Goal: Use online tool/utility: Use online tool/utility

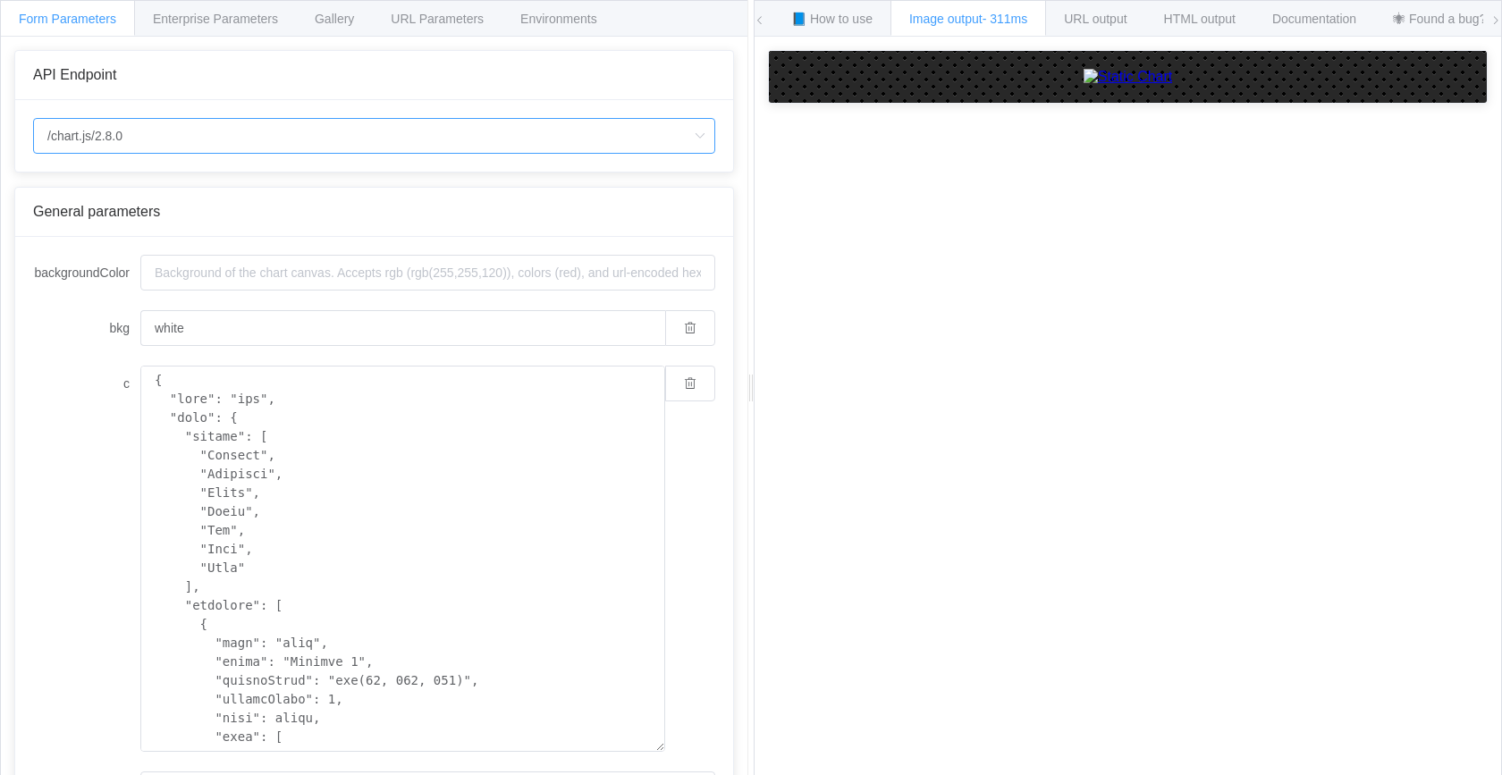
click at [201, 130] on input "/chart.js/2.8.0" at bounding box center [374, 136] width 682 height 36
click at [198, 217] on li "/chart.js/2.8.0" at bounding box center [374, 217] width 680 height 30
click at [194, 151] on input "/chart.js/2.8.0" at bounding box center [374, 136] width 682 height 36
click at [193, 184] on li "/chart" at bounding box center [374, 187] width 680 height 30
type input "/chart"
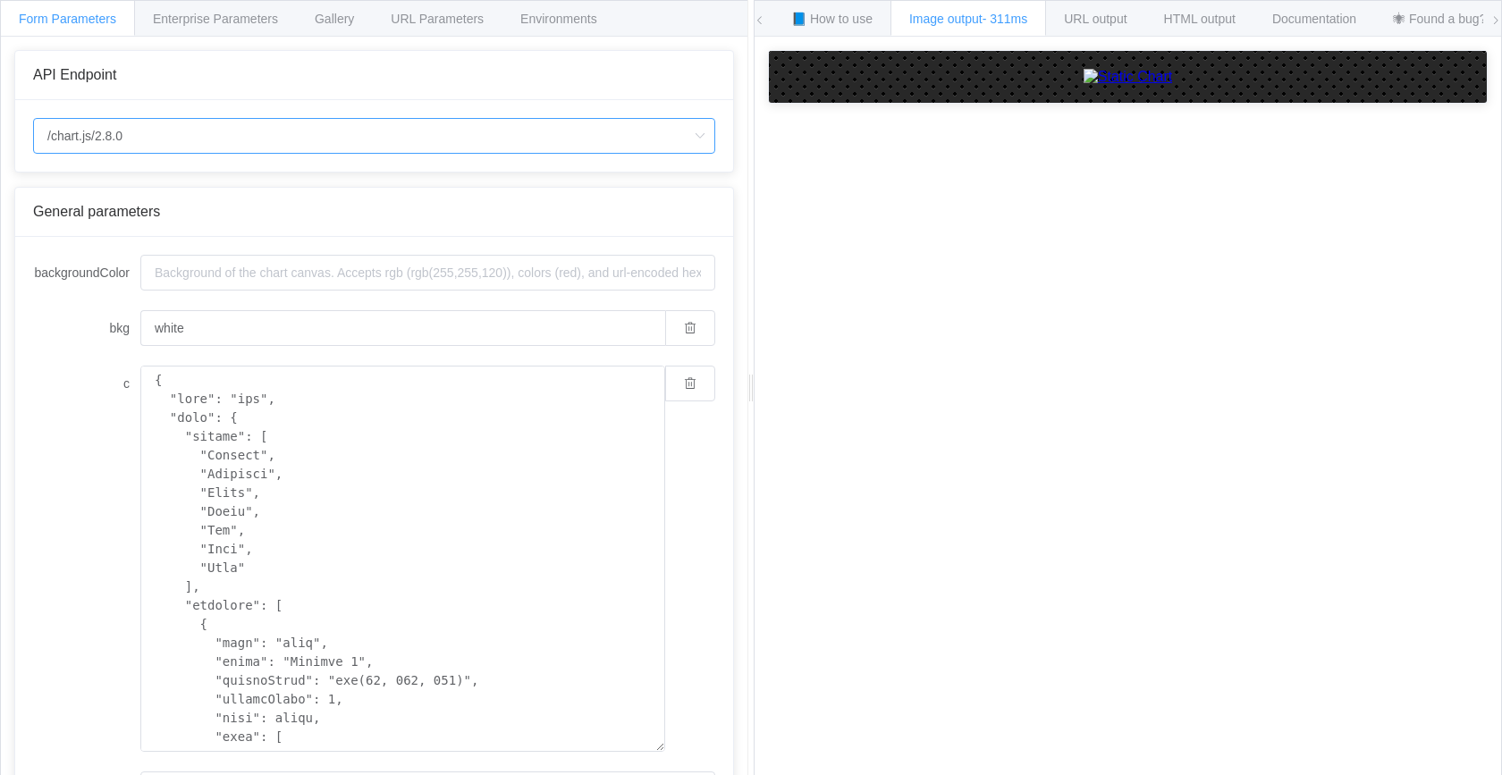
type input "20"
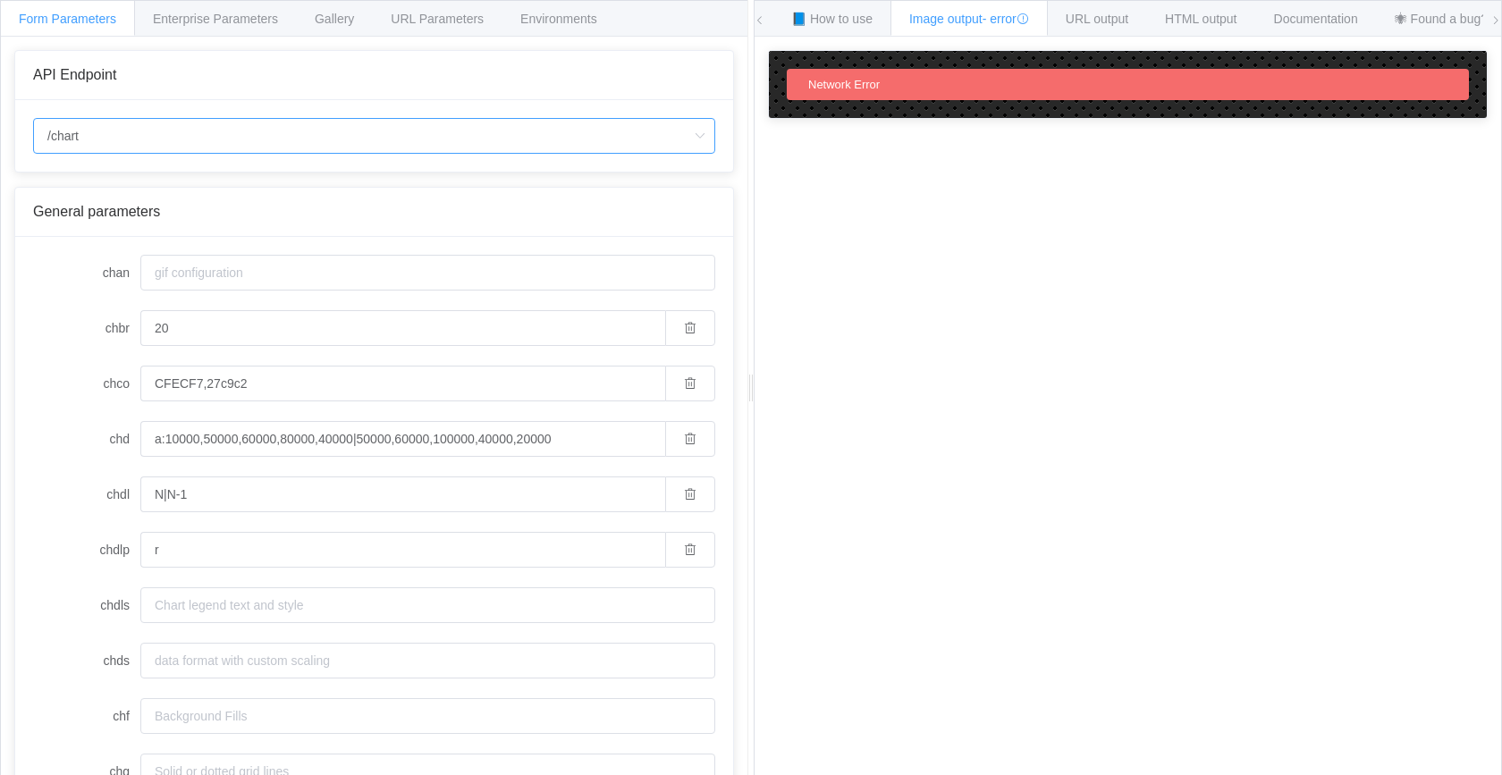
click at [209, 126] on input "/chart" at bounding box center [374, 136] width 682 height 36
click at [193, 213] on li "/chart.js/2.8.0" at bounding box center [374, 217] width 680 height 30
type input "/chart.js/2.8.0"
type input "white"
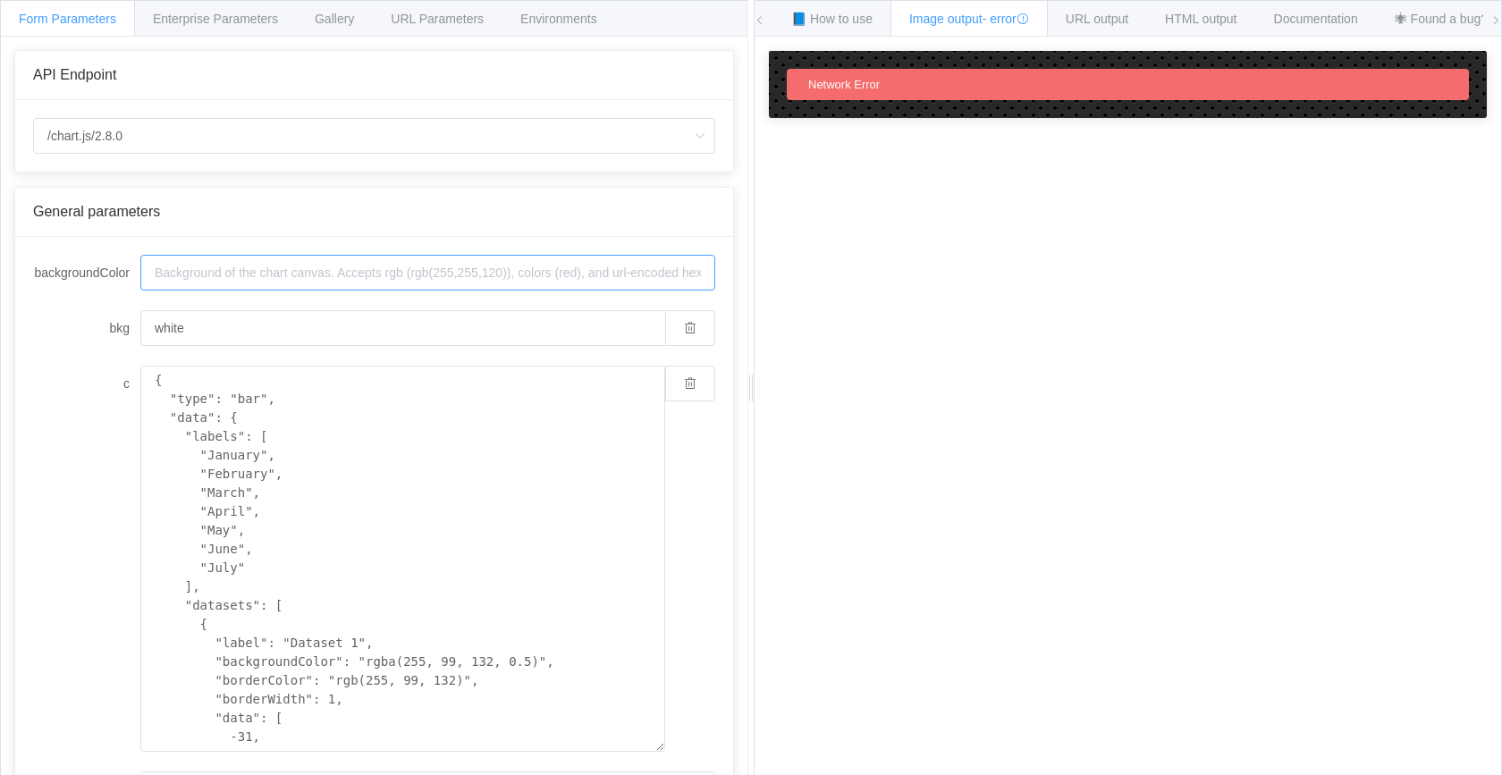
click at [198, 280] on input "backgroundColor" at bounding box center [427, 273] width 575 height 36
click at [171, 278] on input "backgroundColor" at bounding box center [427, 273] width 575 height 36
click at [108, 346] on label "bkg" at bounding box center [86, 328] width 107 height 36
click at [140, 346] on input "white" at bounding box center [402, 328] width 525 height 36
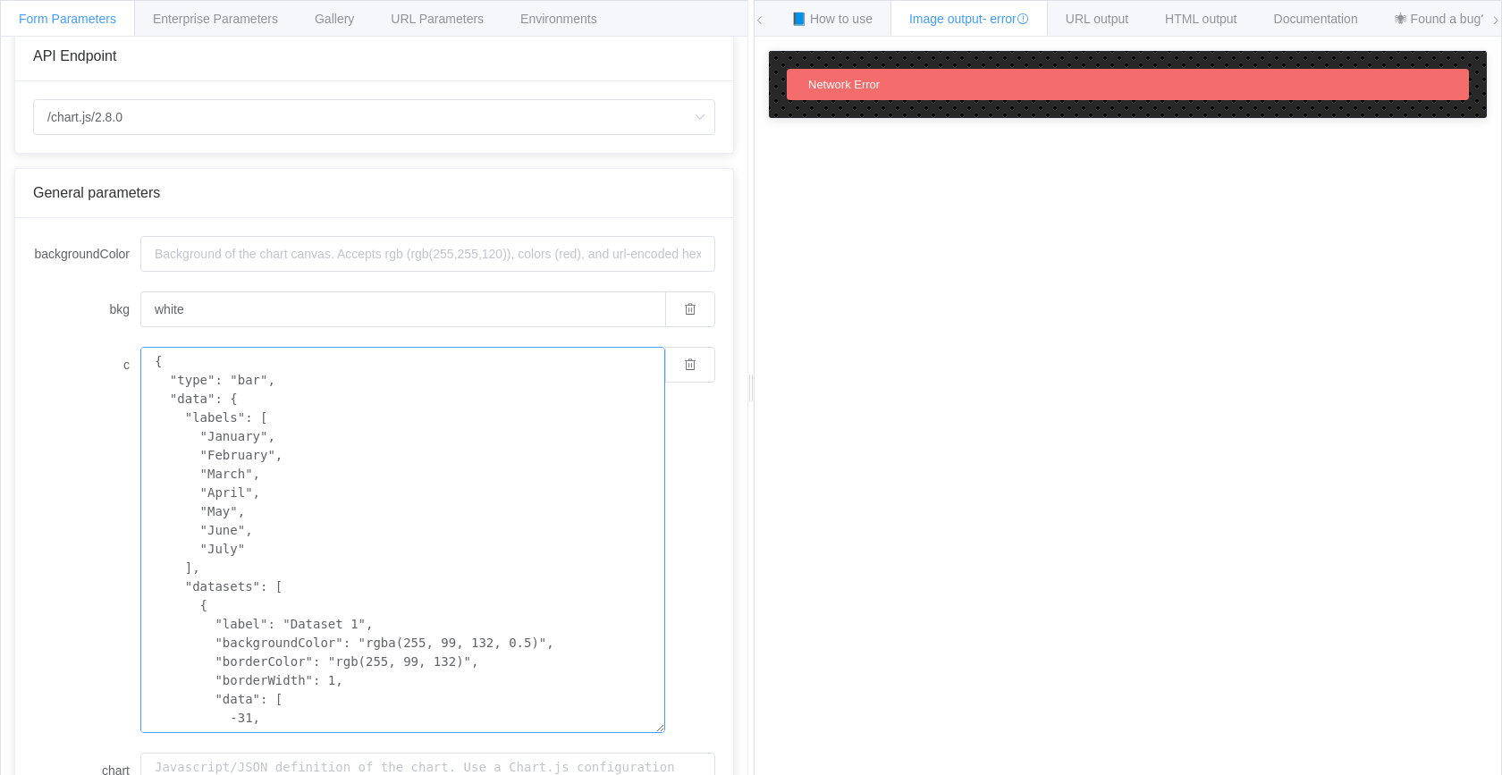
click at [340, 405] on textarea "{ "type": "bar", "data": { "labels": [ "January", "February", "March", "April",…" at bounding box center [402, 540] width 525 height 386
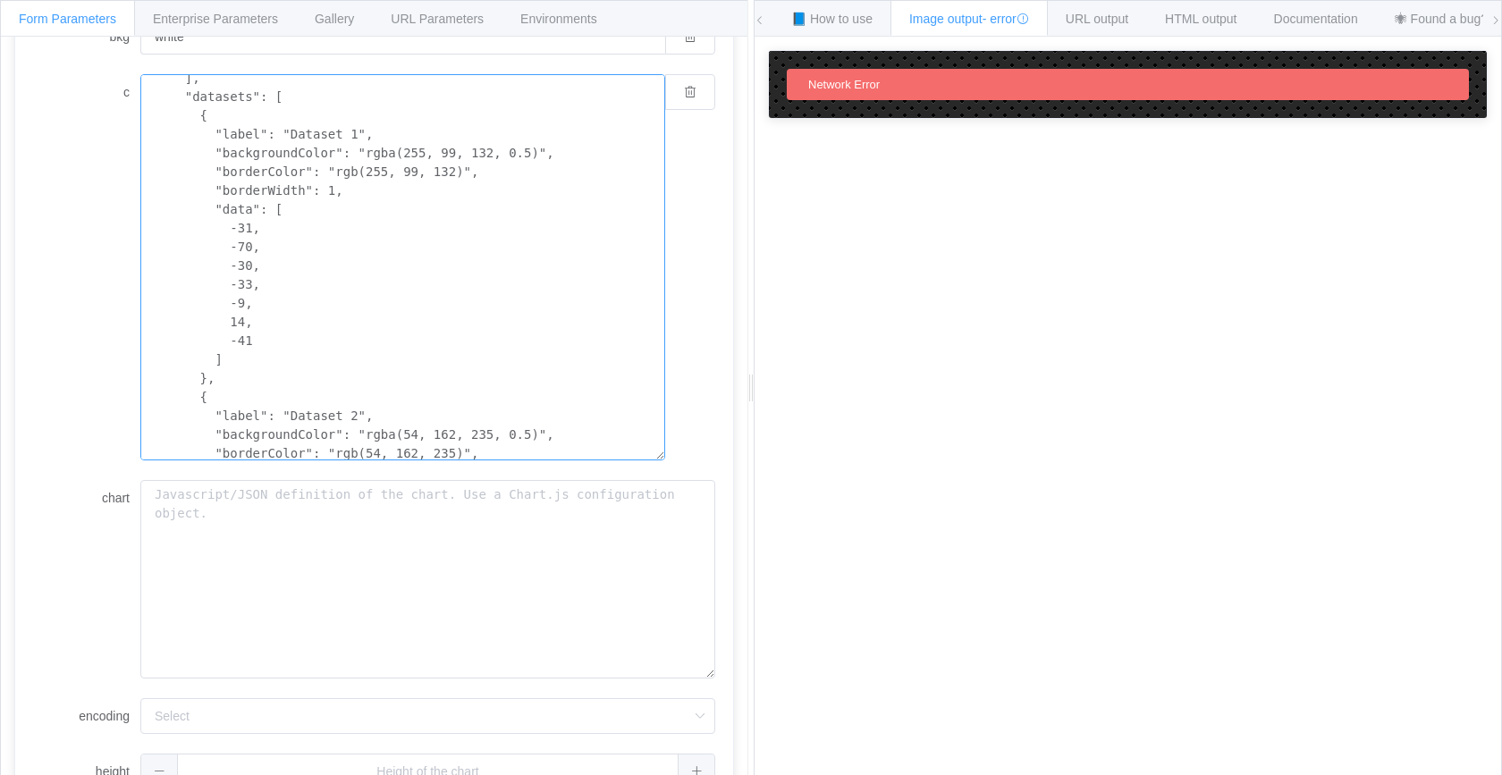
scroll to position [389, 0]
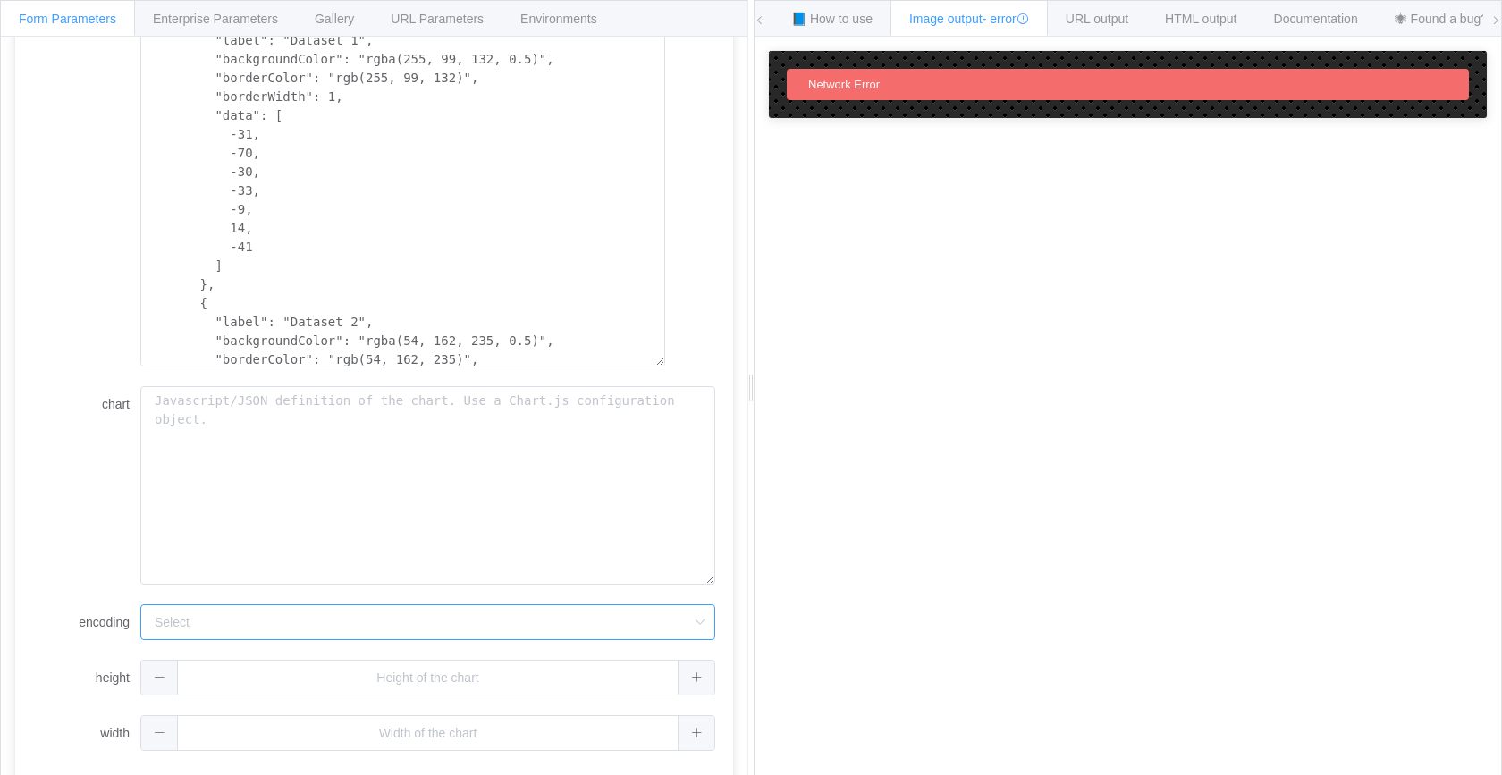
click at [192, 606] on input "encoding" at bounding box center [427, 622] width 575 height 36
click at [193, 698] on span "base64" at bounding box center [179, 702] width 41 height 14
click at [112, 609] on label "encoding" at bounding box center [86, 622] width 107 height 36
click at [140, 609] on input "base64" at bounding box center [402, 622] width 525 height 36
click at [155, 666] on li "url" at bounding box center [402, 671] width 523 height 30
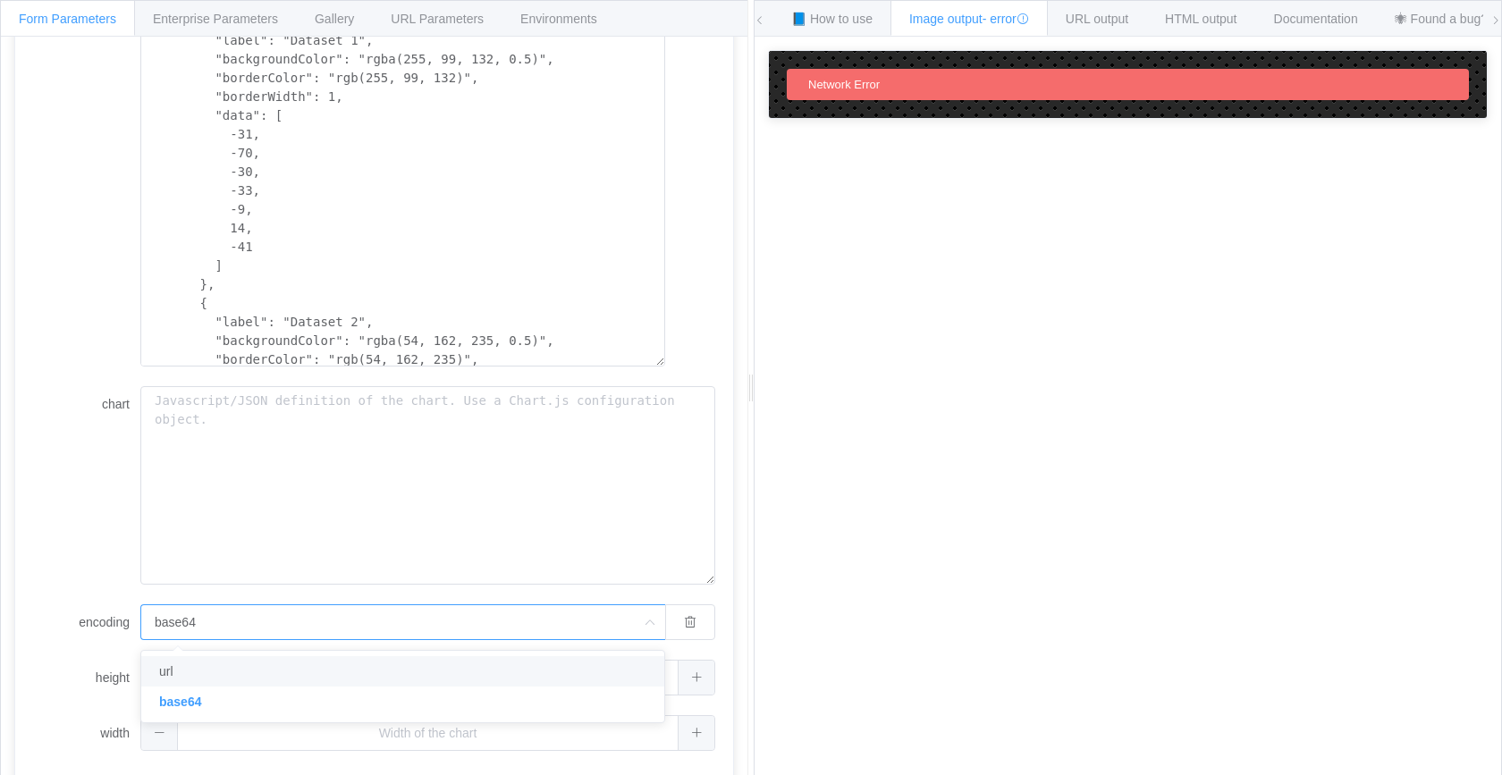
type input "url"
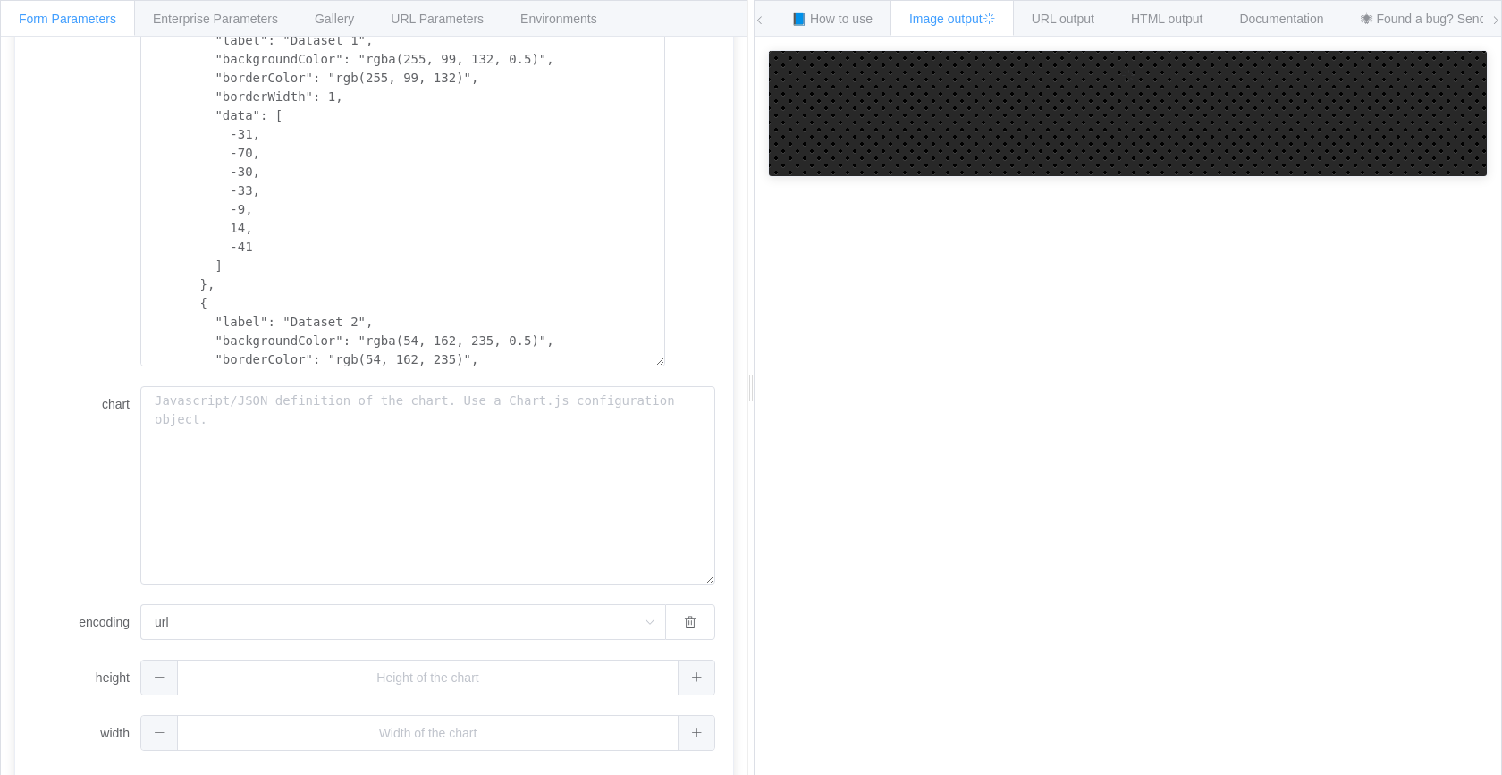
click at [95, 620] on label "encoding" at bounding box center [86, 622] width 107 height 36
click at [140, 620] on input "url" at bounding box center [402, 622] width 525 height 36
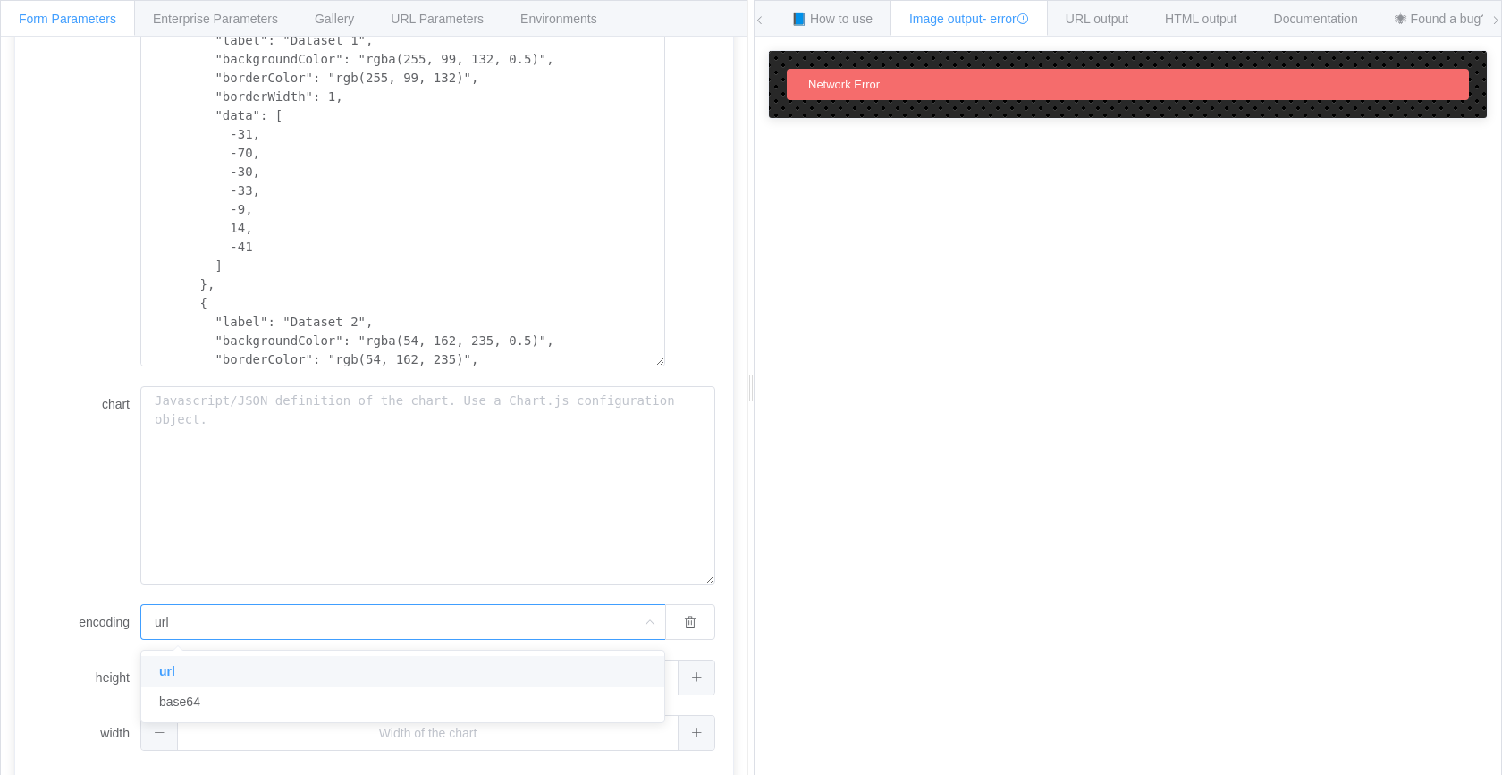
click at [56, 619] on label "encoding" at bounding box center [86, 622] width 107 height 36
click at [140, 619] on input "url" at bounding box center [402, 622] width 525 height 36
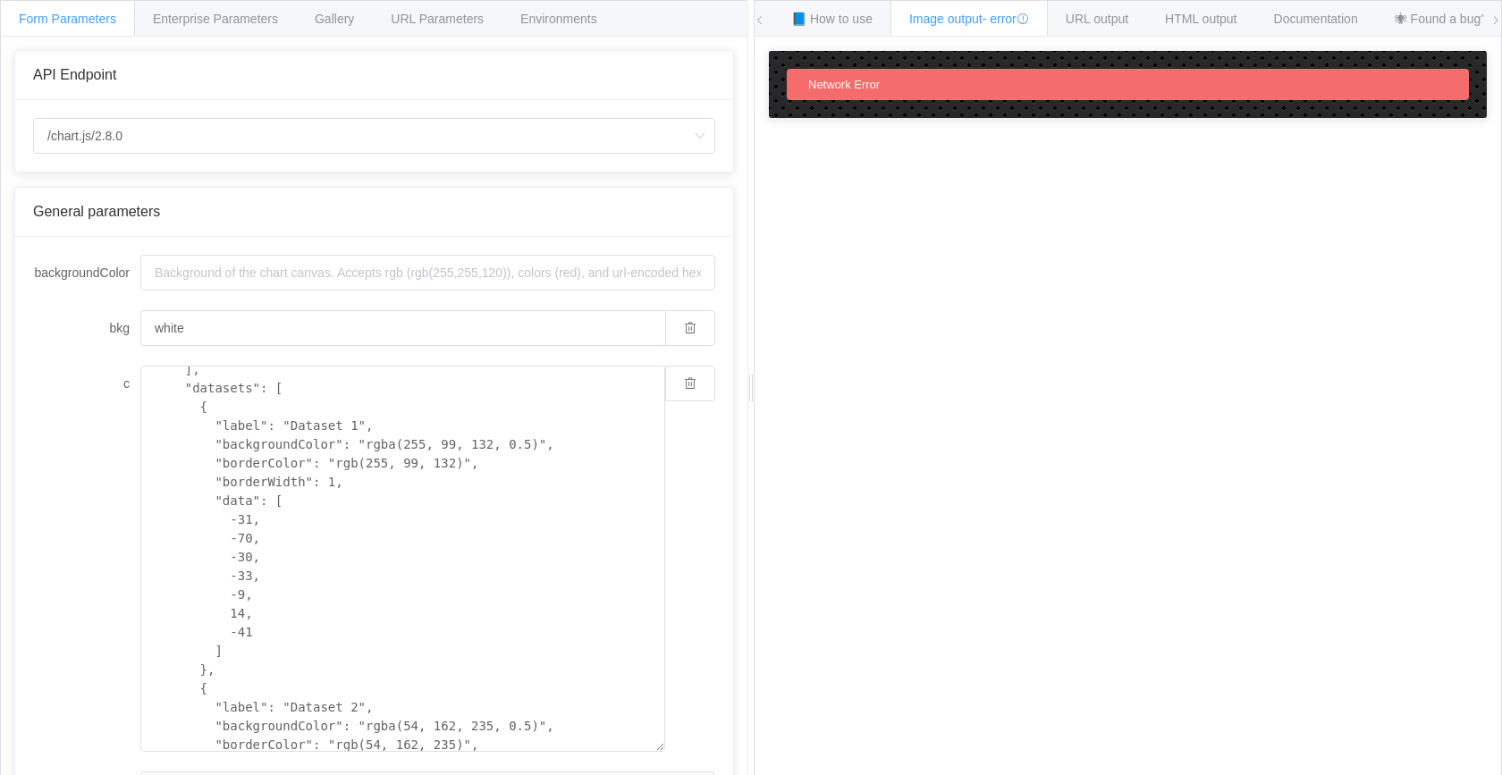
click at [89, 12] on span "Form Parameters" at bounding box center [67, 19] width 97 height 14
click at [182, 16] on span "Enterprise Parameters" at bounding box center [215, 19] width 125 height 14
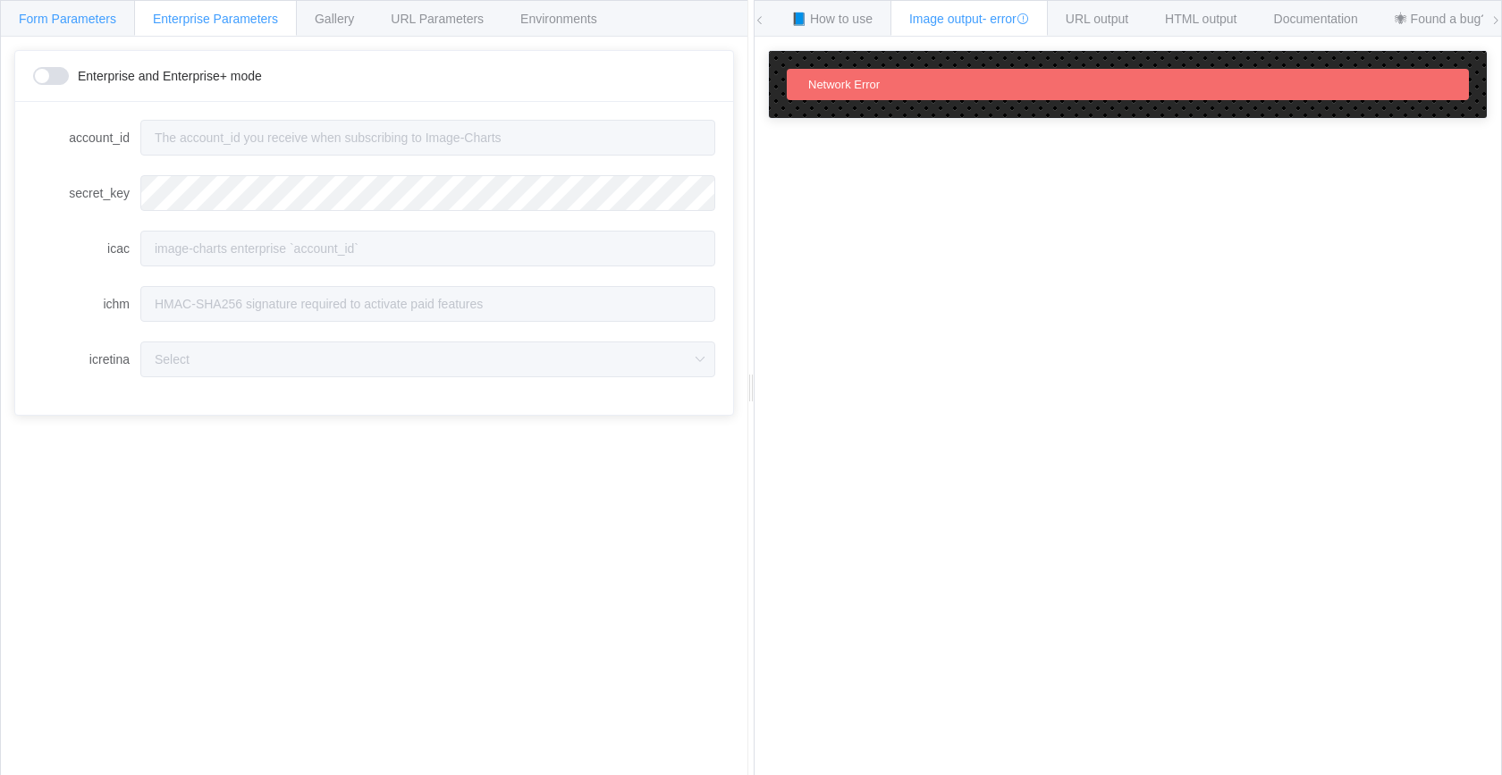
click at [115, 28] on div "Form Parameters" at bounding box center [67, 18] width 135 height 36
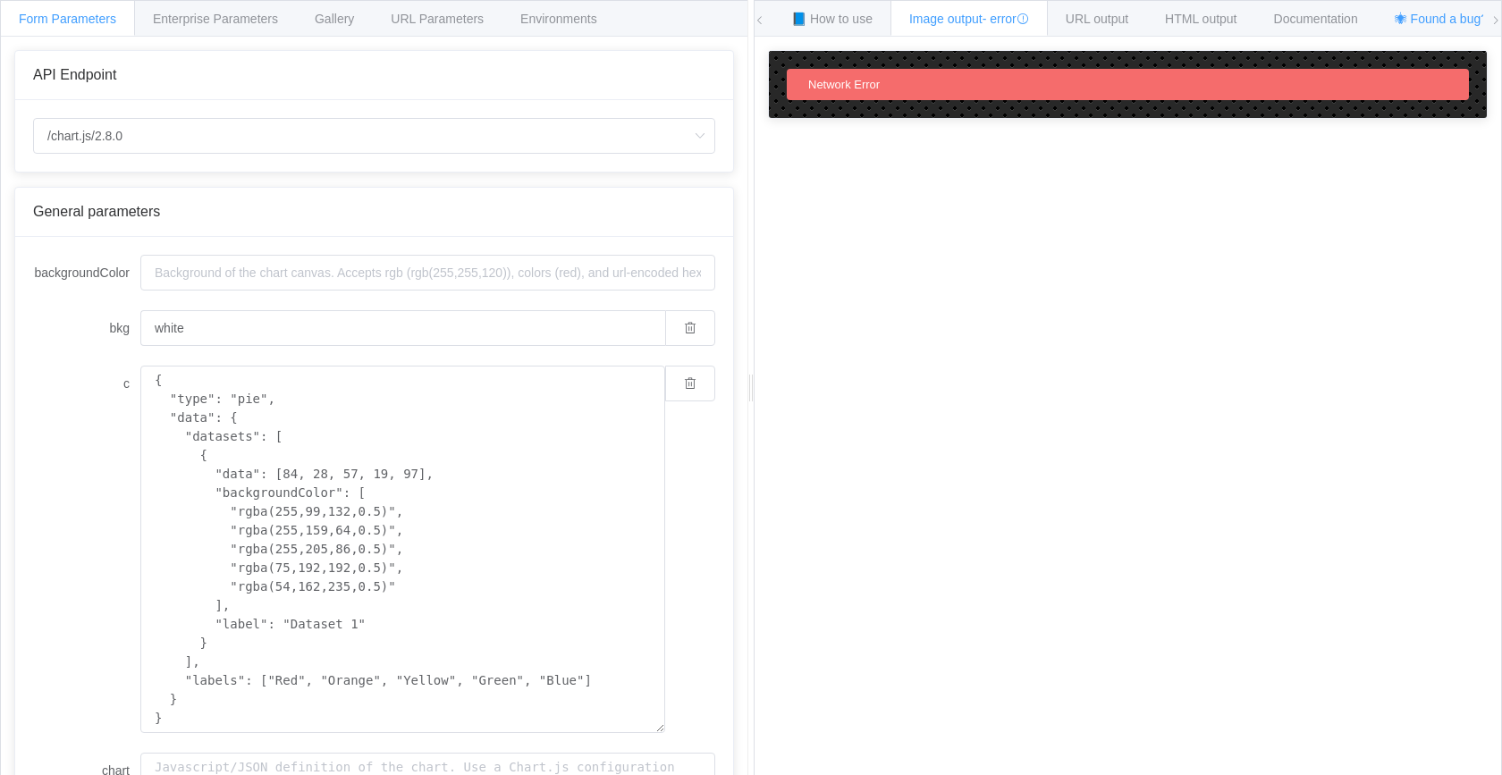
click at [1463, 24] on span "🕷 Found a bug? Send a feedback!" at bounding box center [1492, 19] width 194 height 14
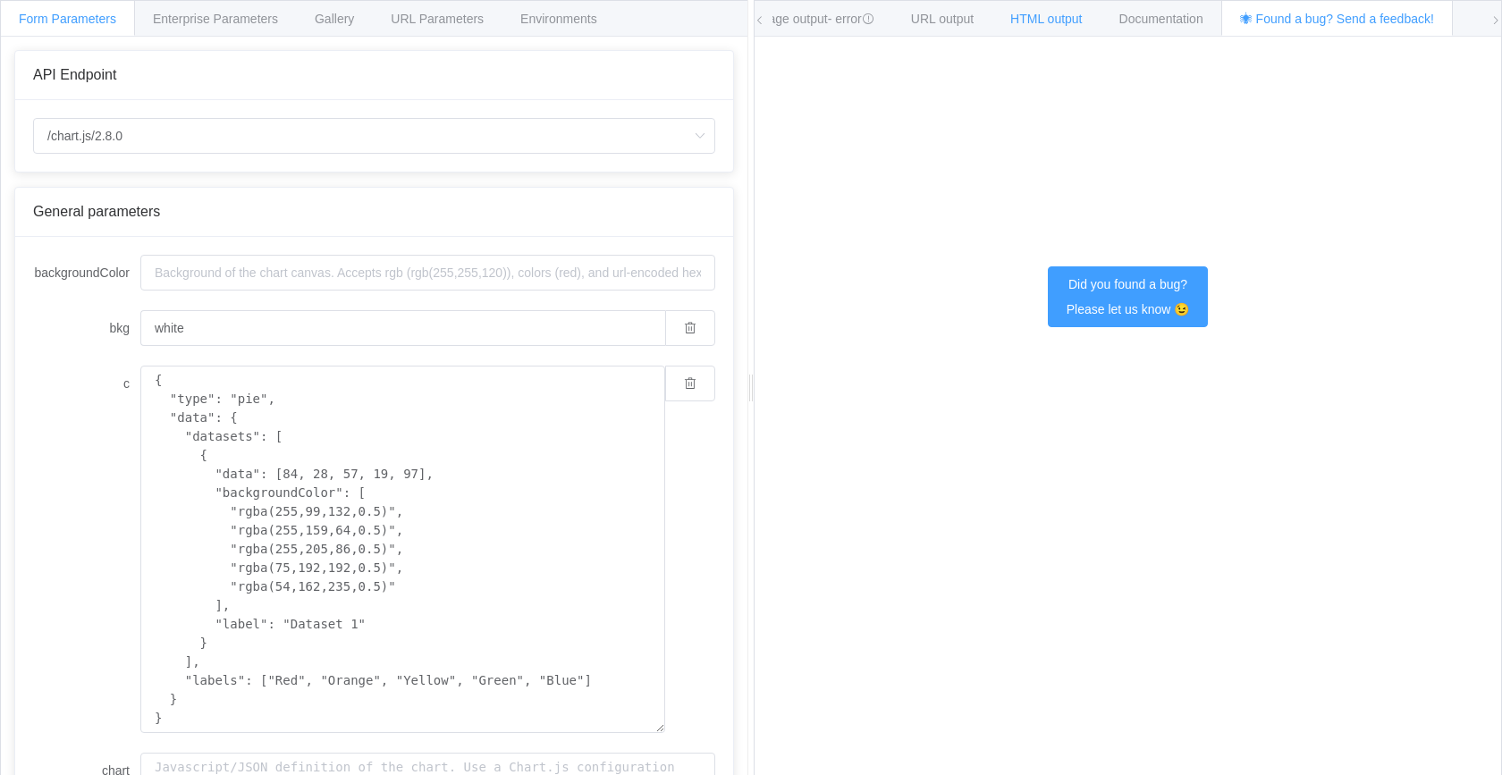
click at [1074, 21] on span "HTML output" at bounding box center [1046, 19] width 72 height 14
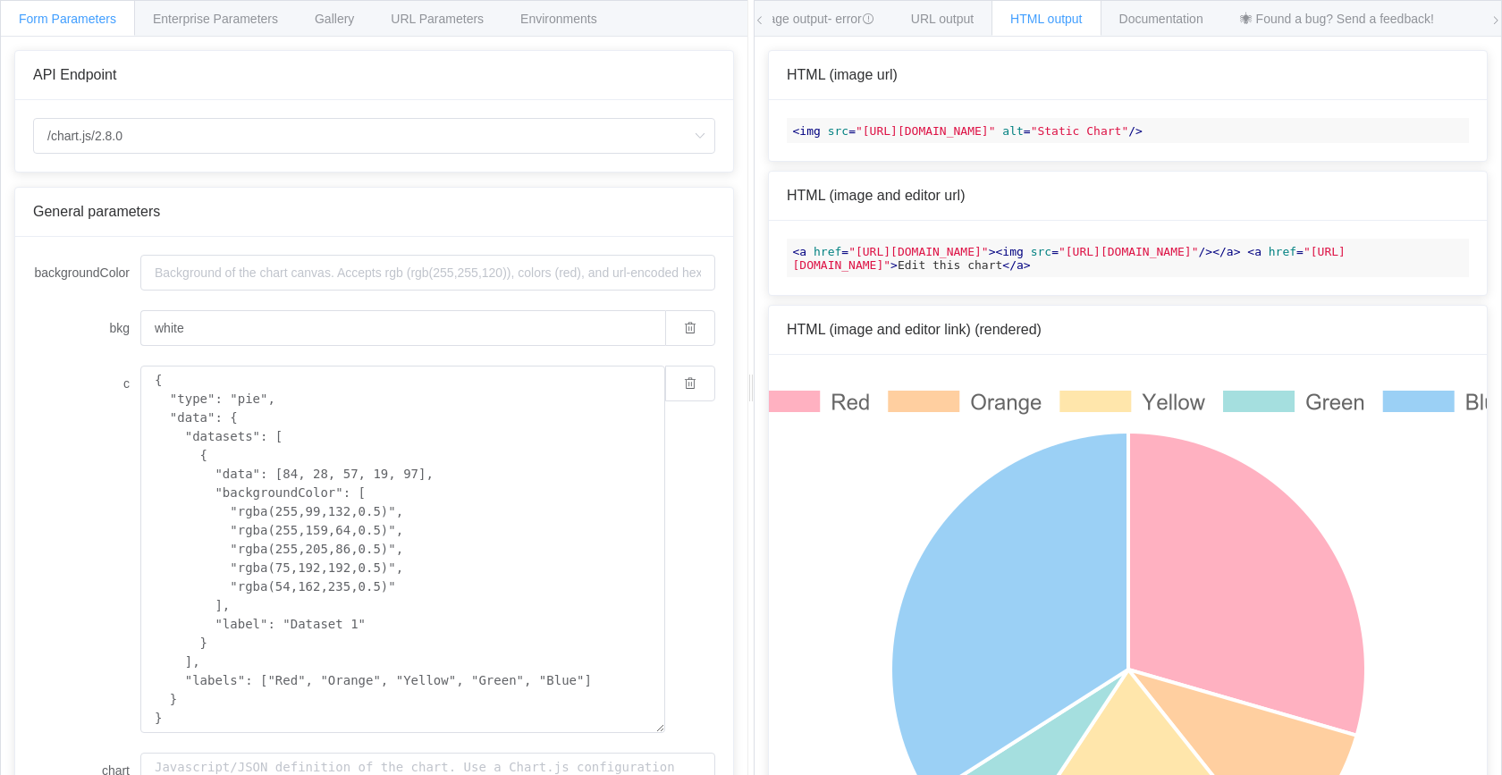
click at [975, 37] on div "How to maximize Image Charts in 3 steps Read the step-by-step guide to the Imag…" at bounding box center [1128, 420] width 747 height 766
click at [968, 25] on span "URL output" at bounding box center [942, 19] width 63 height 14
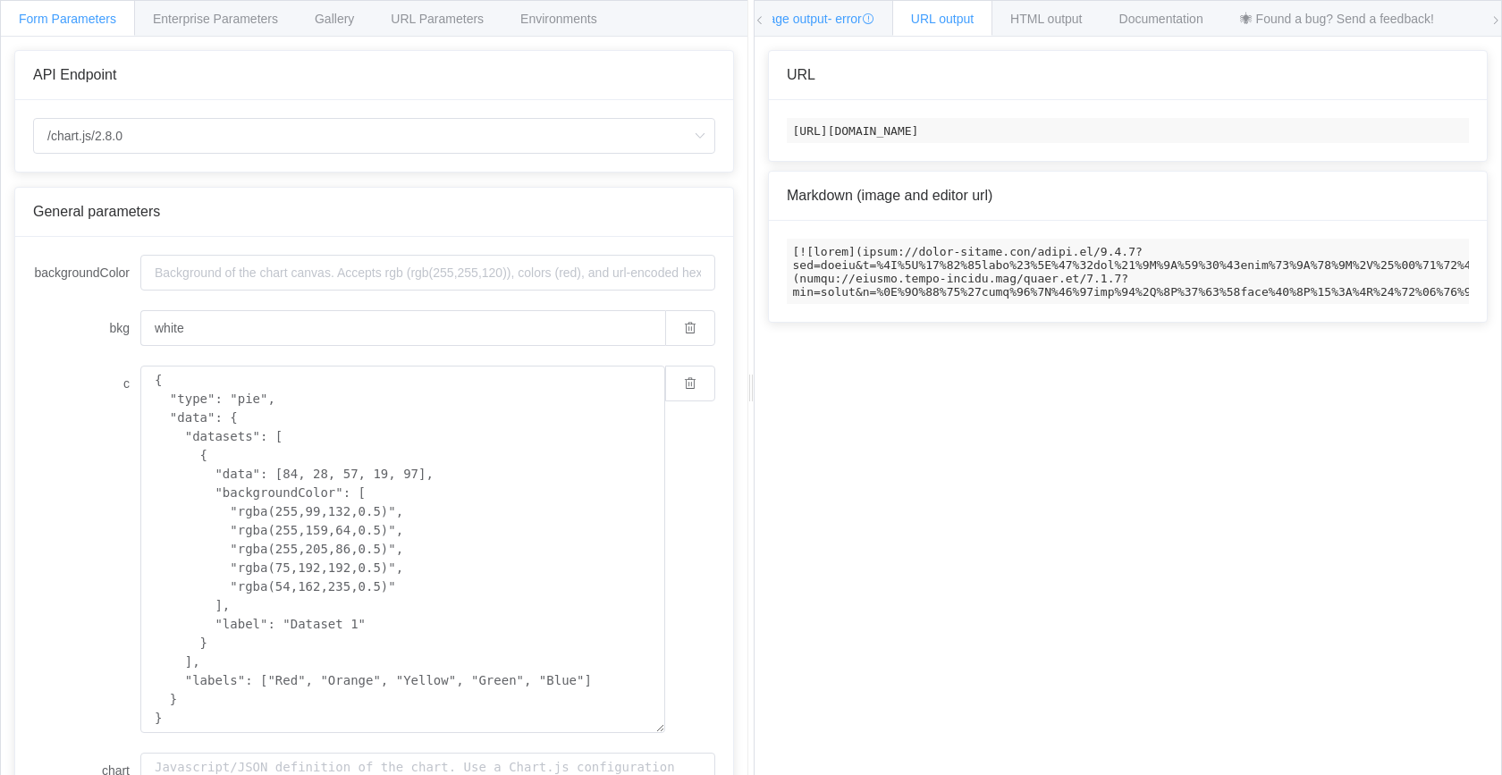
click at [843, 24] on span "- error" at bounding box center [851, 19] width 46 height 14
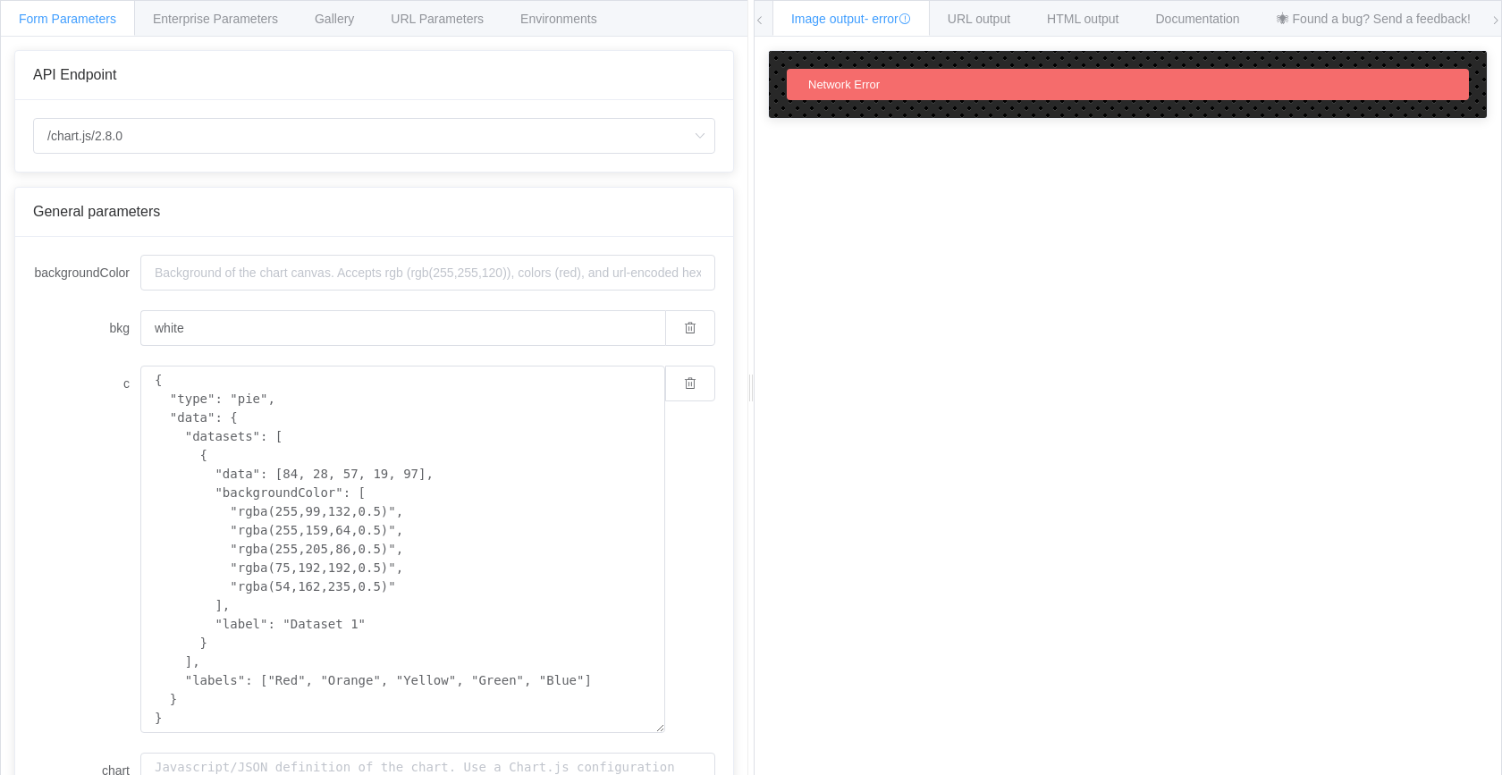
click at [842, 24] on span "Image output - error" at bounding box center [851, 19] width 120 height 14
click at [274, 345] on input "white" at bounding box center [402, 328] width 525 height 36
click at [274, 417] on textarea "{ "type": "pie", "data": { "datasets": [ { "data": [84, 28, 57, 19, 97], "backg…" at bounding box center [402, 549] width 525 height 367
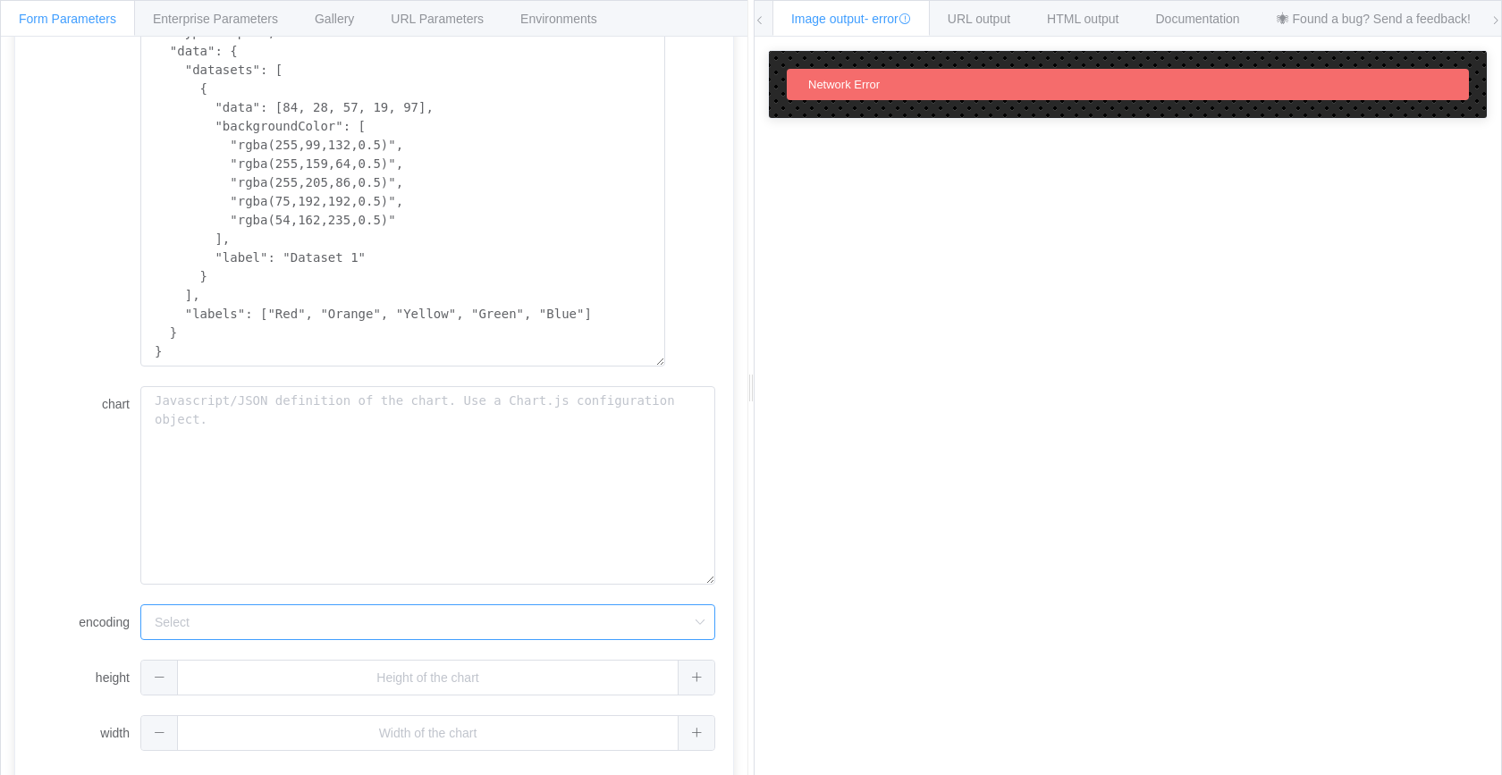
click at [318, 620] on input "encoding" at bounding box center [427, 622] width 575 height 36
click at [306, 674] on li "url" at bounding box center [427, 671] width 573 height 30
type input "url"
click at [306, 674] on input "text" at bounding box center [427, 678] width 575 height 36
type input "200"
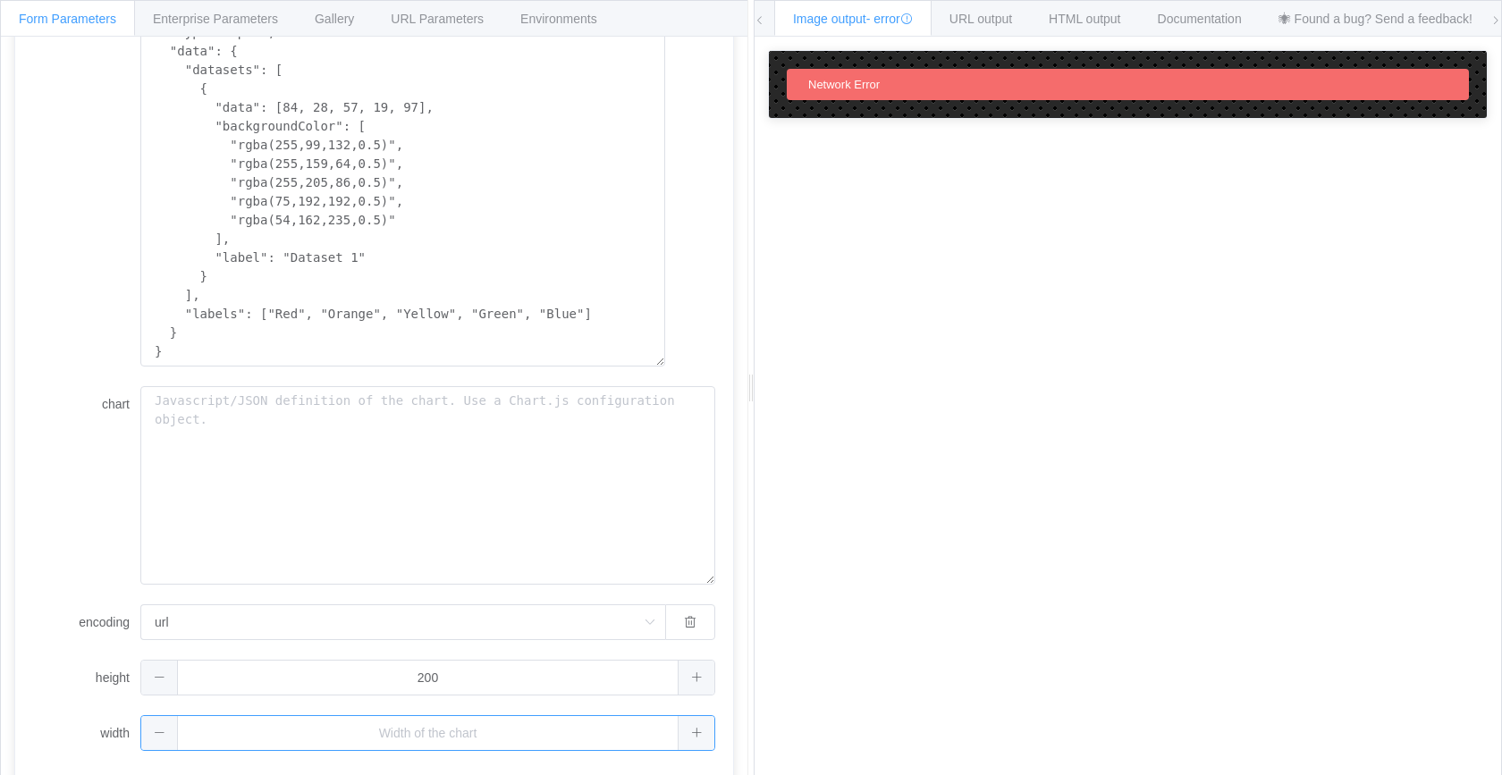
click at [321, 723] on input "text" at bounding box center [427, 733] width 575 height 36
type input "200"
click at [57, 575] on div "chart" at bounding box center [374, 485] width 682 height 198
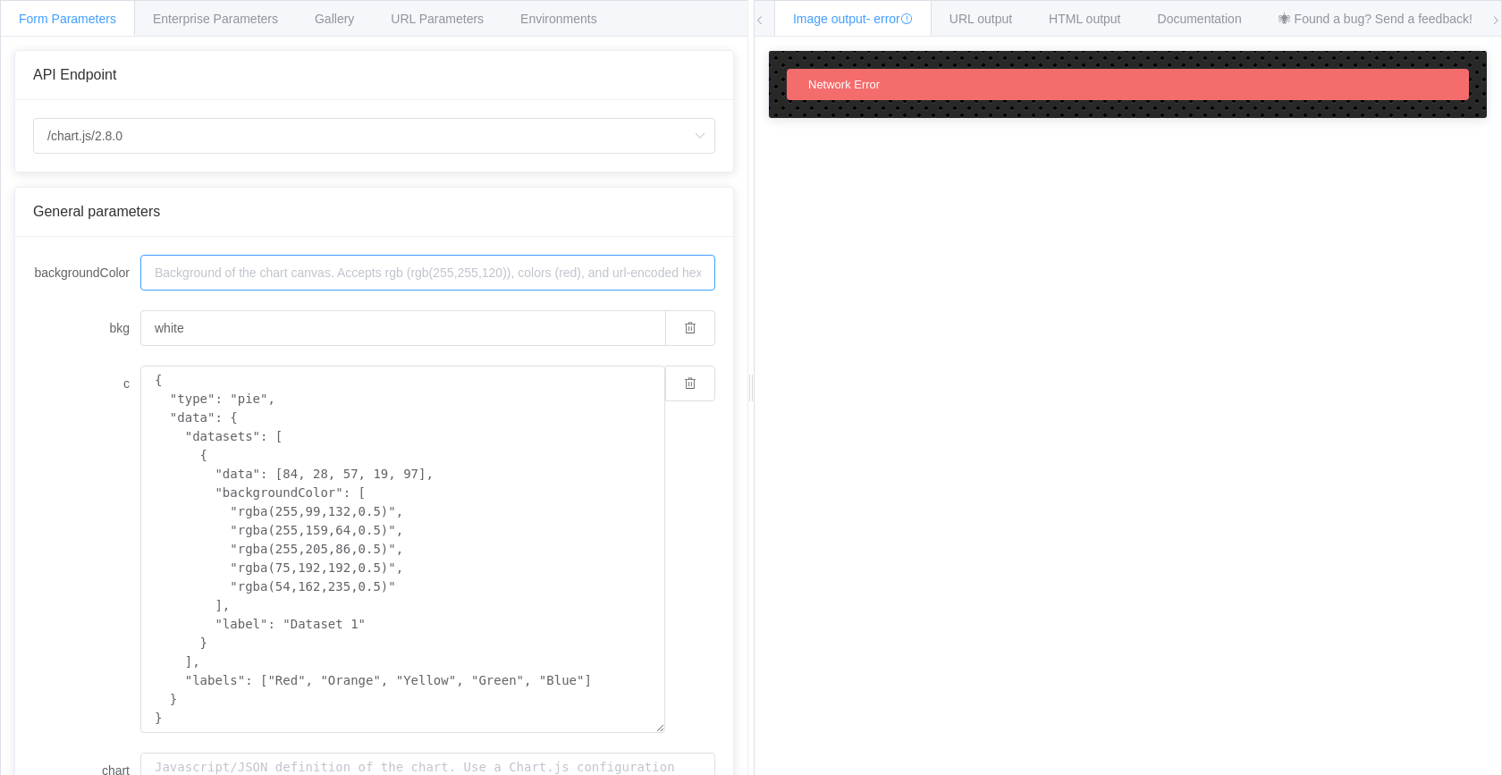
click at [237, 279] on input "backgroundColor" at bounding box center [427, 273] width 575 height 36
